Goal: Information Seeking & Learning: Understand process/instructions

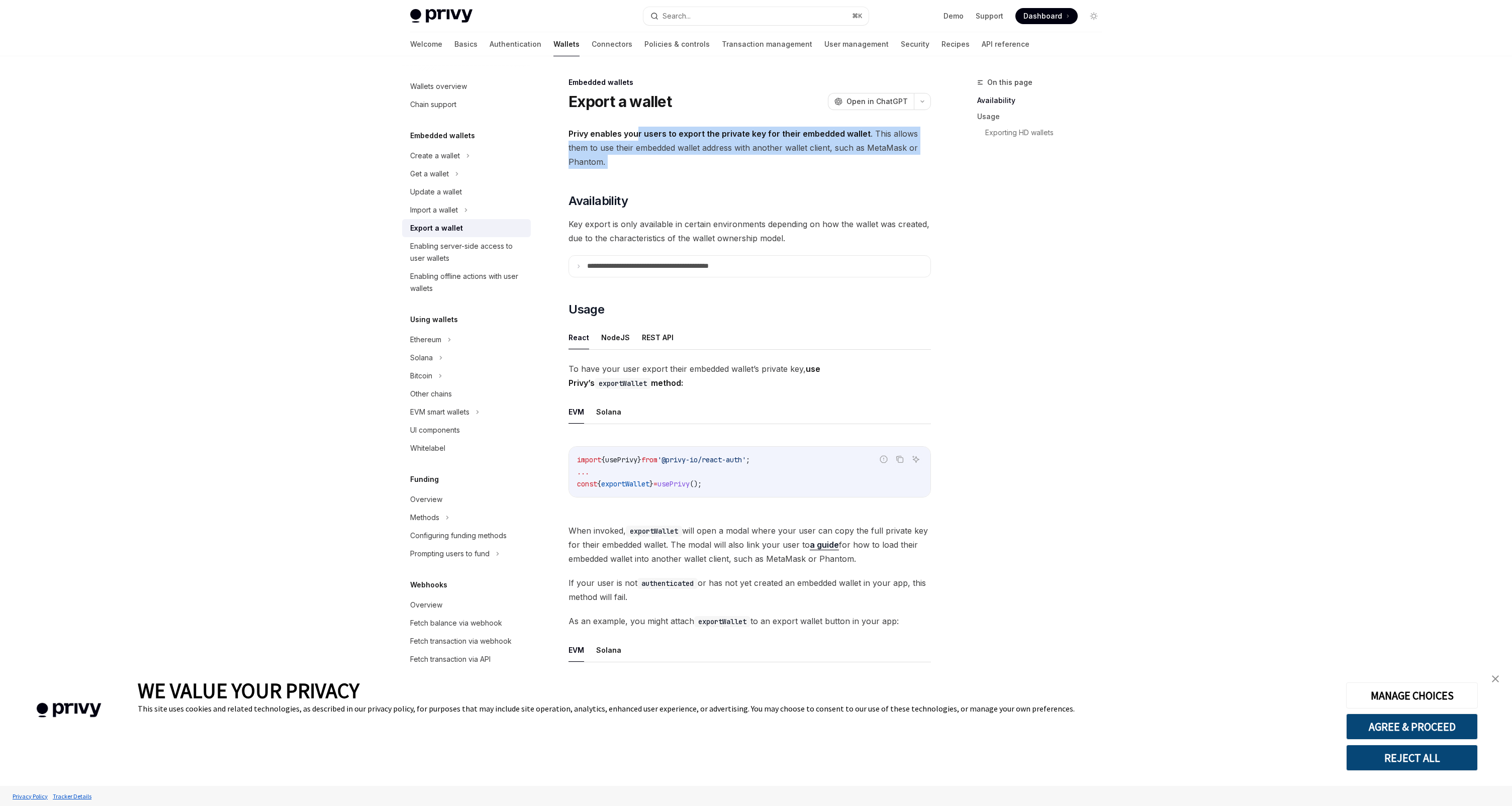
drag, startPoint x: 639, startPoint y: 127, endPoint x: 770, endPoint y: 182, distance: 142.1
click at [770, 182] on div "**********" at bounding box center [750, 717] width 362 height 1180
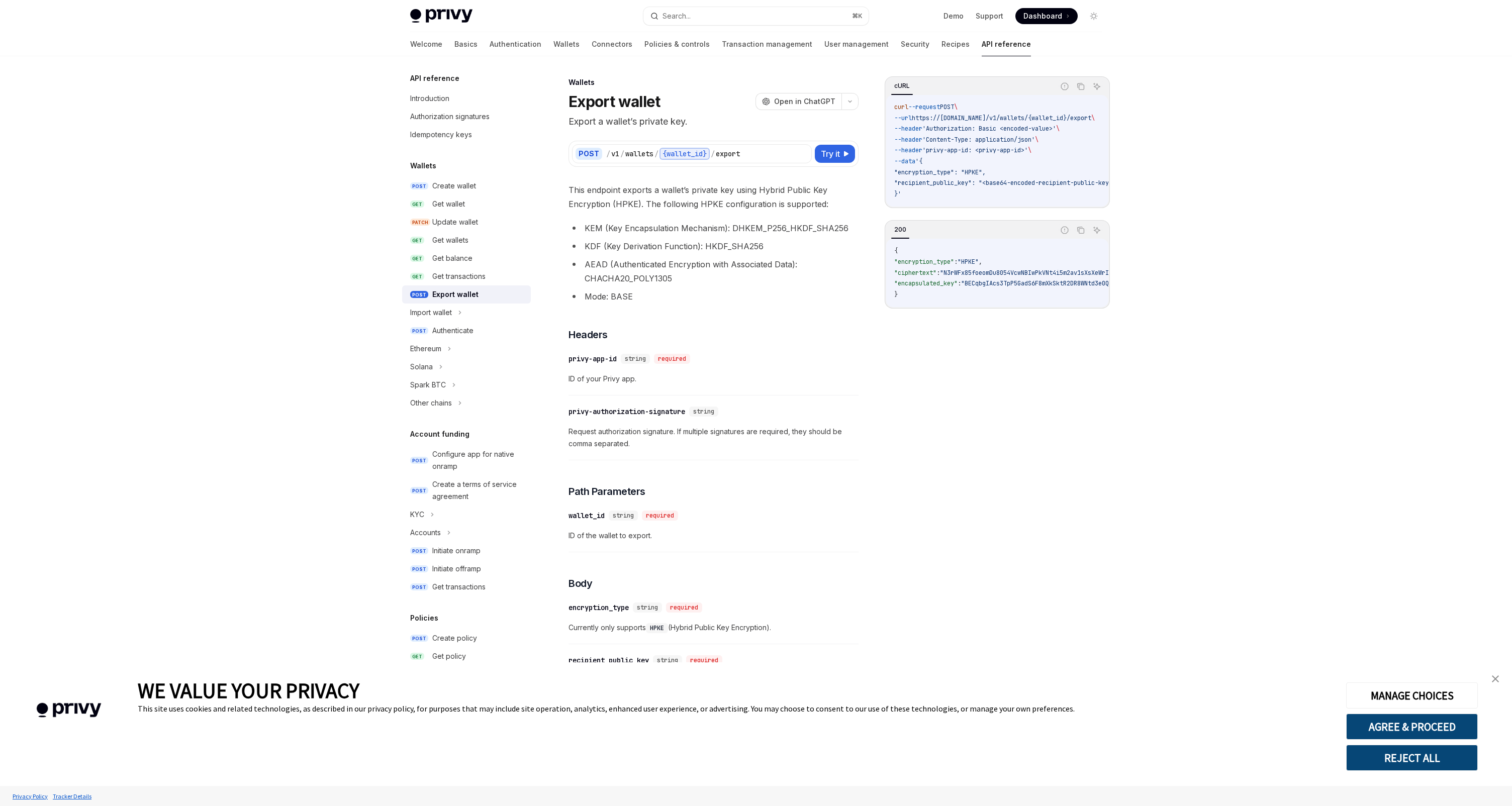
type textarea "*"
